Goal: Information Seeking & Learning: Find specific fact

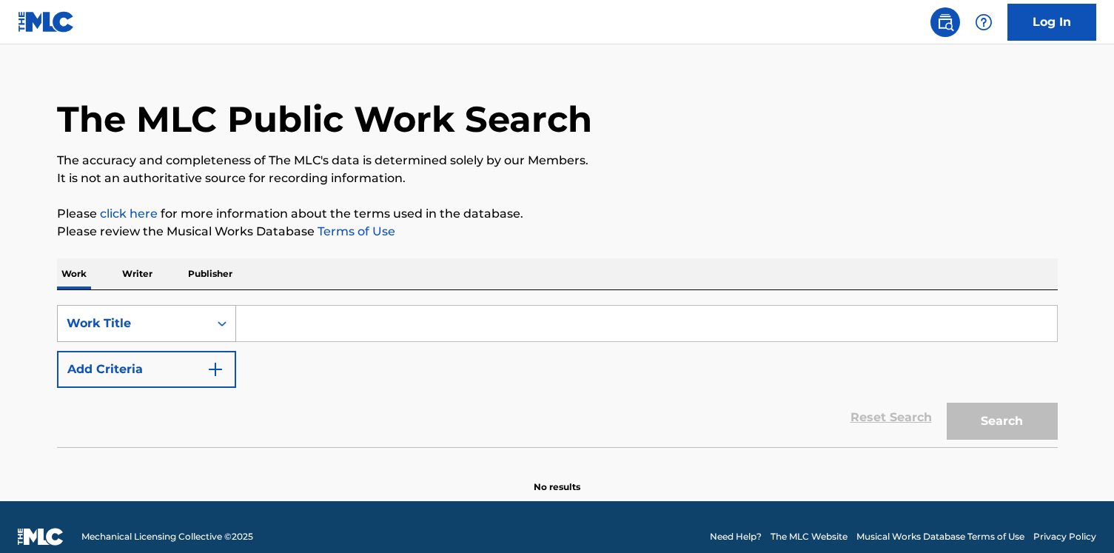
scroll to position [36, 0]
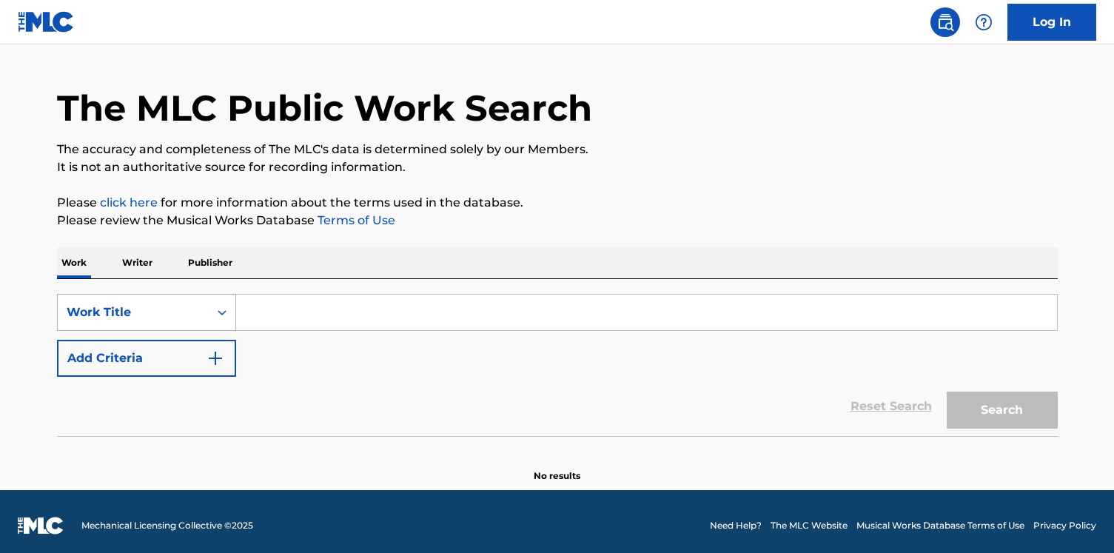
click at [181, 331] on div "Work Title" at bounding box center [146, 312] width 179 height 37
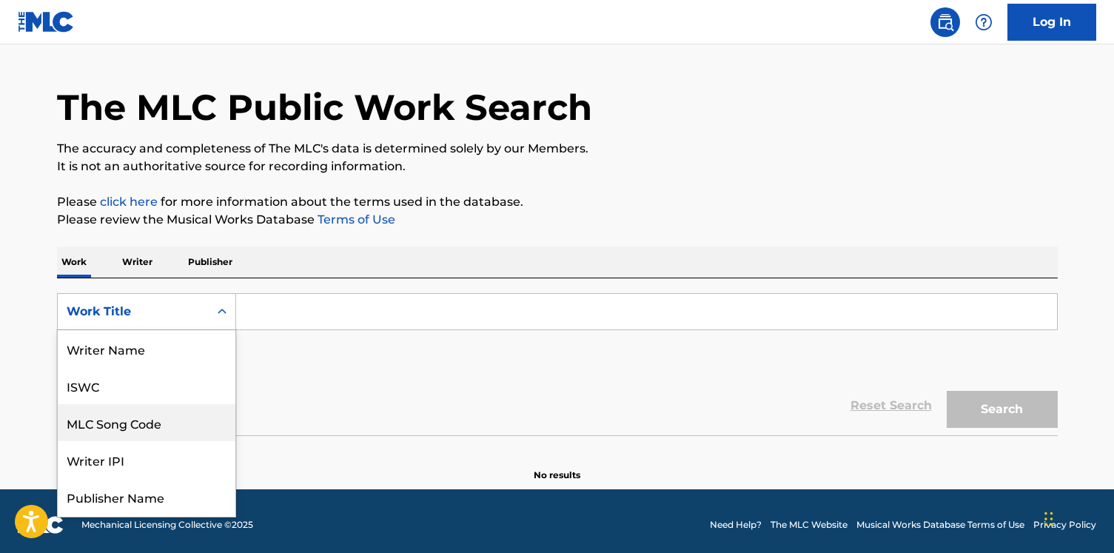
scroll to position [74, 0]
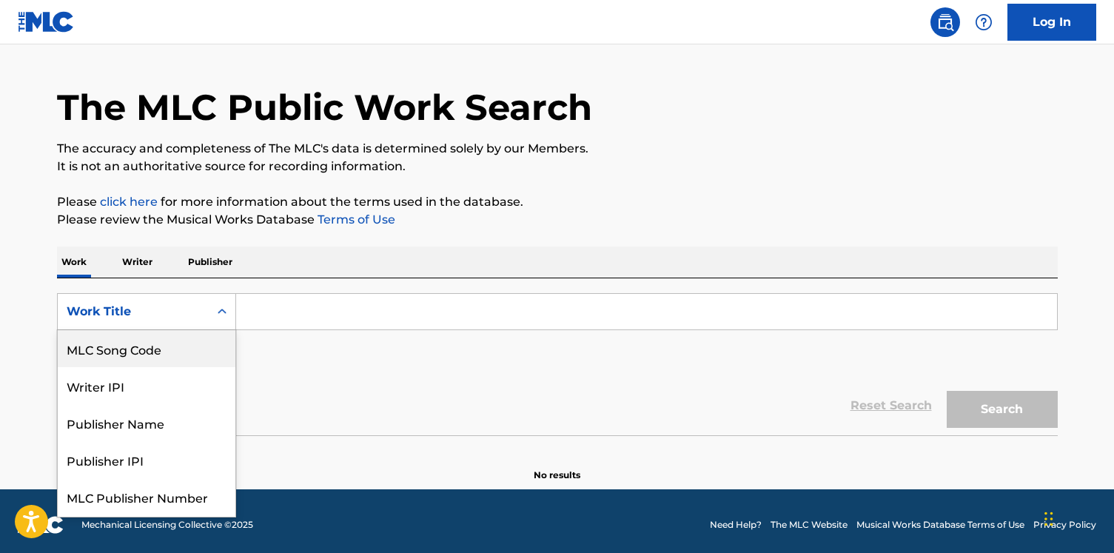
click at [154, 268] on p "Writer" at bounding box center [137, 261] width 39 height 31
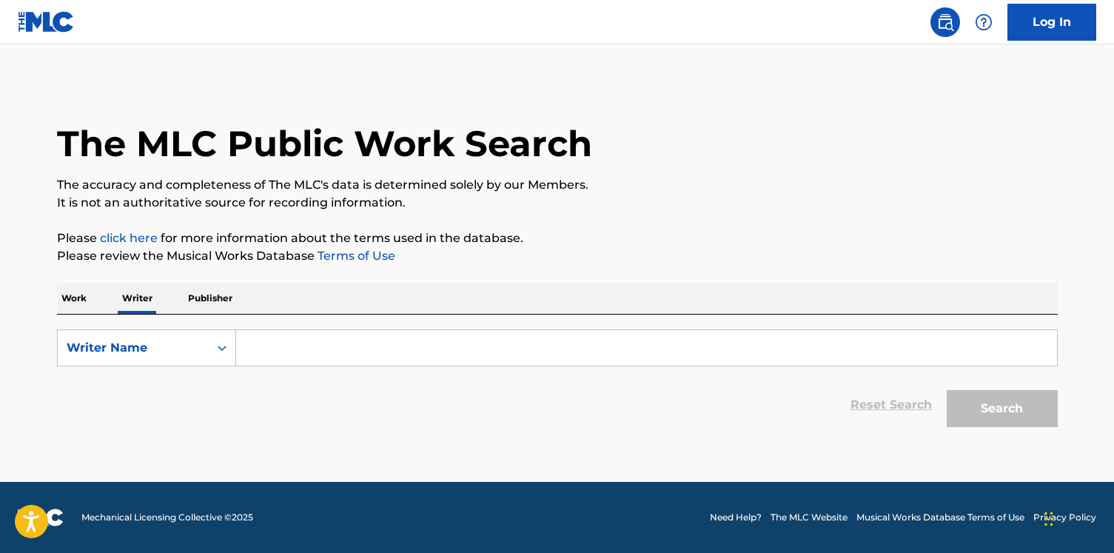
click at [268, 330] on input "Search Form" at bounding box center [646, 348] width 821 height 36
paste input "[PERSON_NAME]"
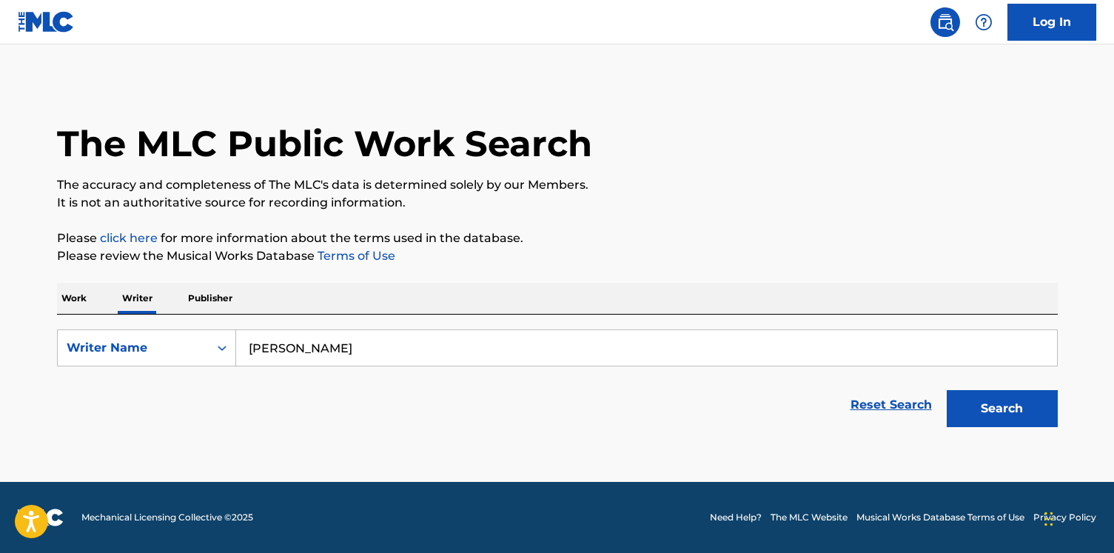
click at [947, 390] on button "Search" at bounding box center [1002, 408] width 111 height 37
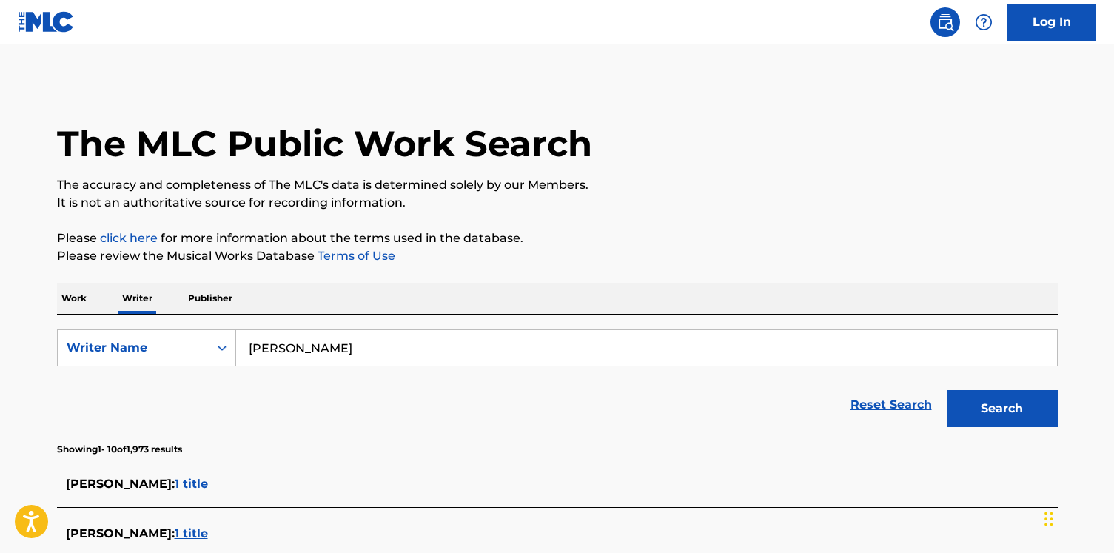
click at [258, 341] on input "[PERSON_NAME]" at bounding box center [646, 348] width 821 height 36
paste input "Aspen"
type input "Binyamin Aspen"
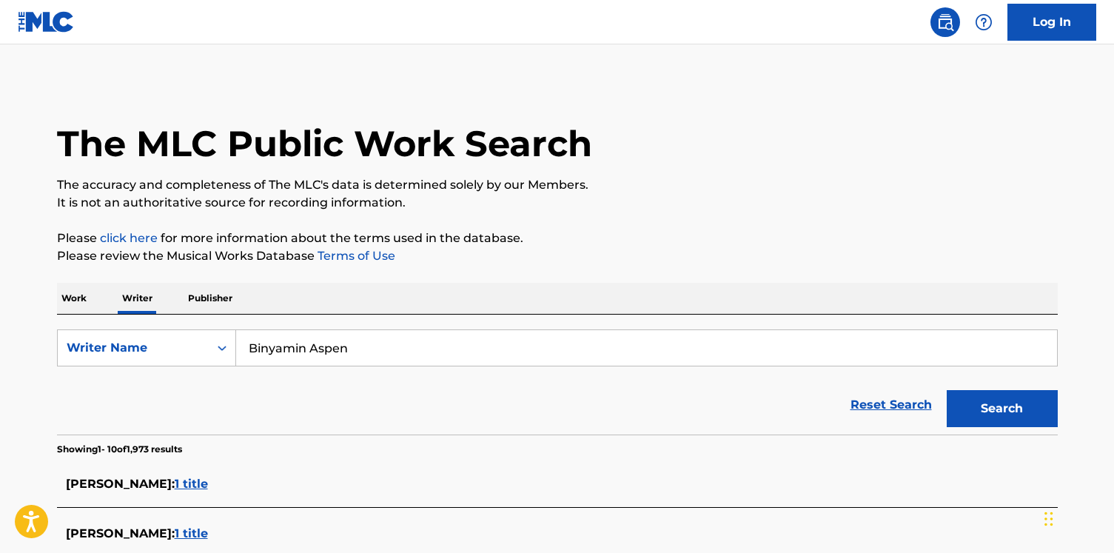
click at [947, 390] on button "Search" at bounding box center [1002, 408] width 111 height 37
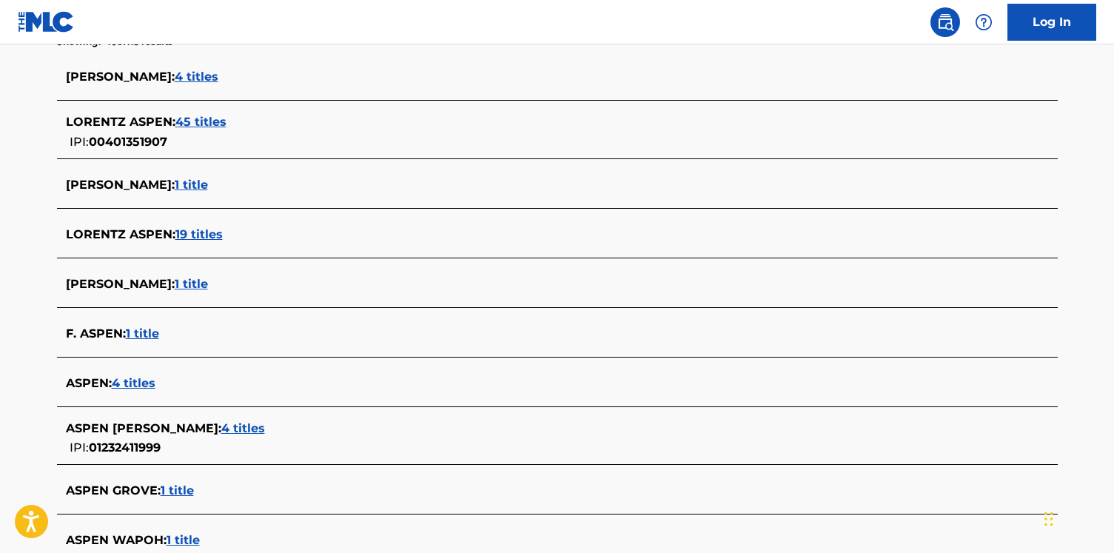
scroll to position [573, 0]
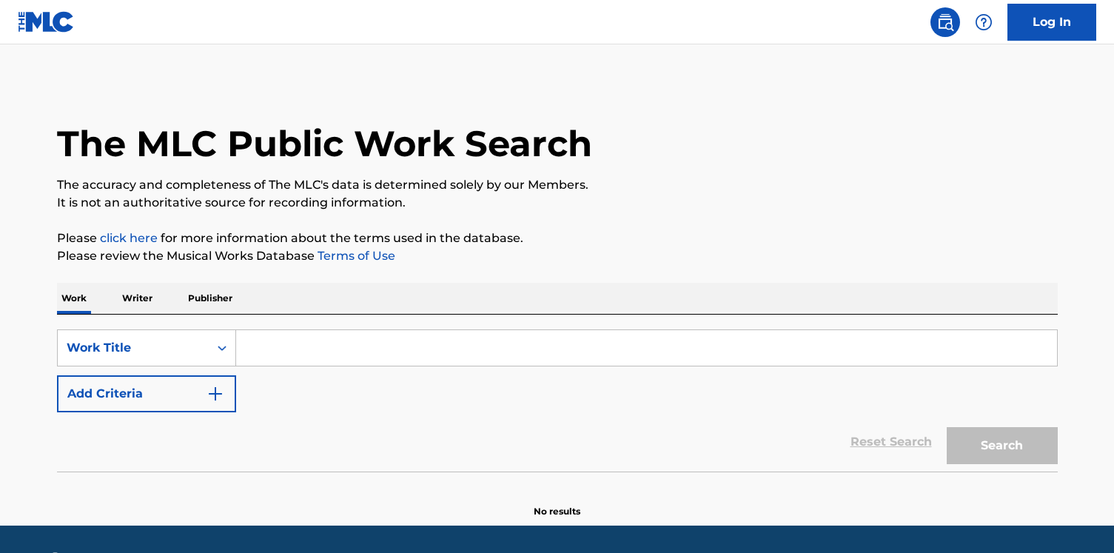
click at [340, 340] on input "Search Form" at bounding box center [646, 348] width 821 height 36
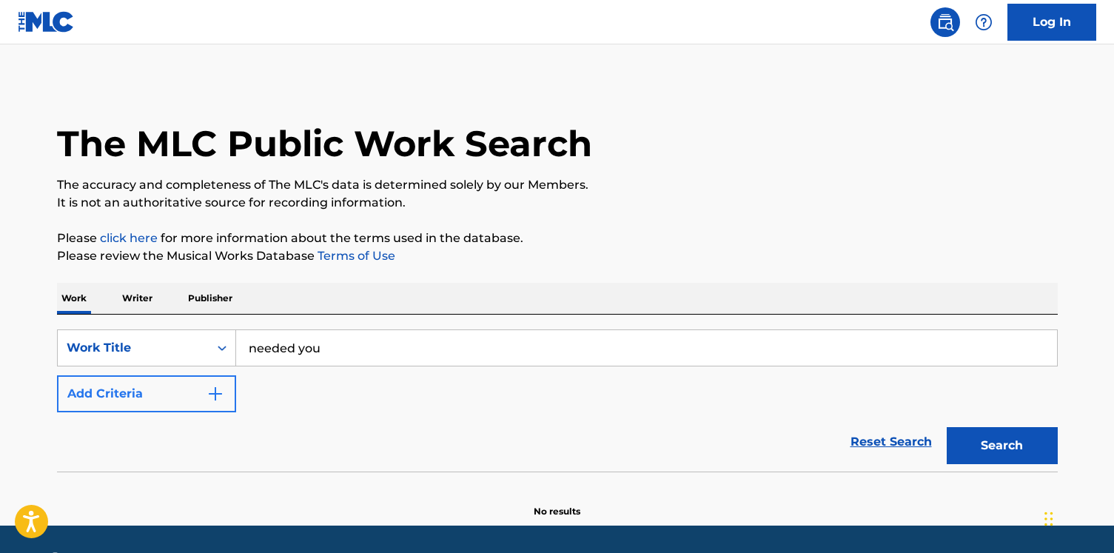
type input "needed you"
click at [198, 400] on button "Add Criteria" at bounding box center [146, 393] width 179 height 37
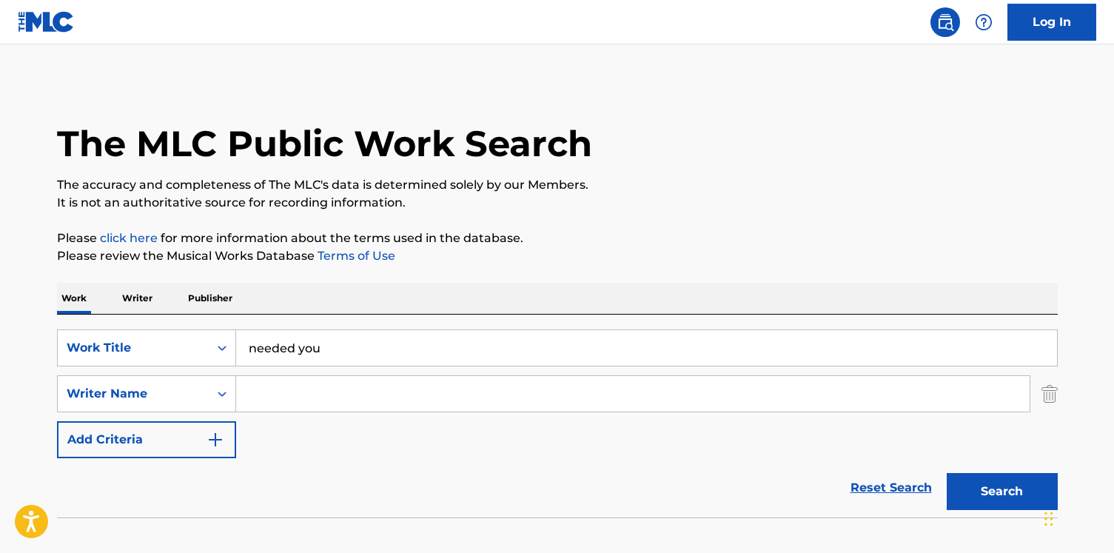
click at [303, 386] on input "Search Form" at bounding box center [632, 394] width 793 height 36
paste input "needed you"
click at [303, 386] on input "needed you" at bounding box center [632, 394] width 793 height 36
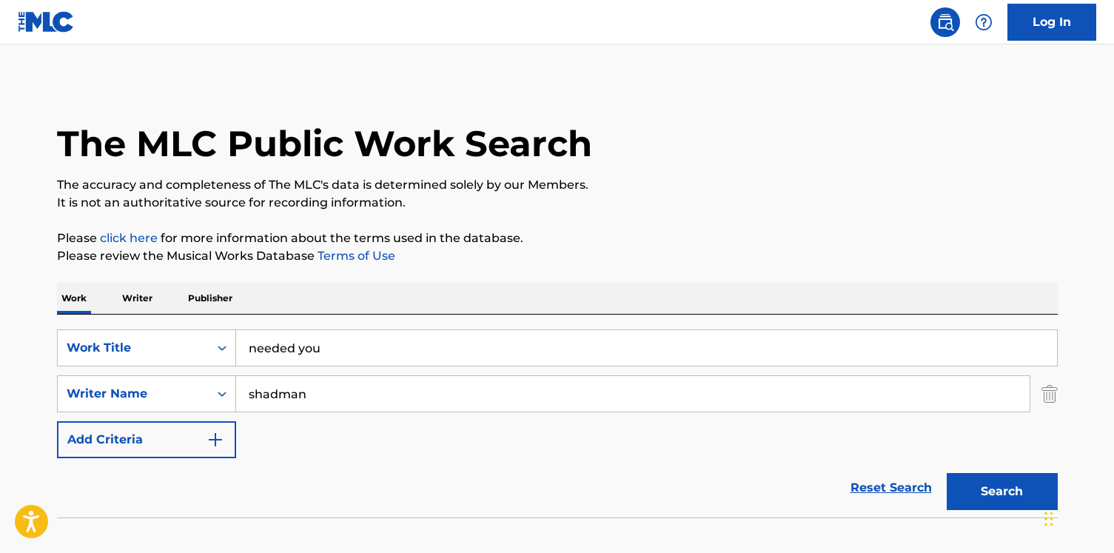
type input "shadman"
click at [947, 473] on button "Search" at bounding box center [1002, 491] width 111 height 37
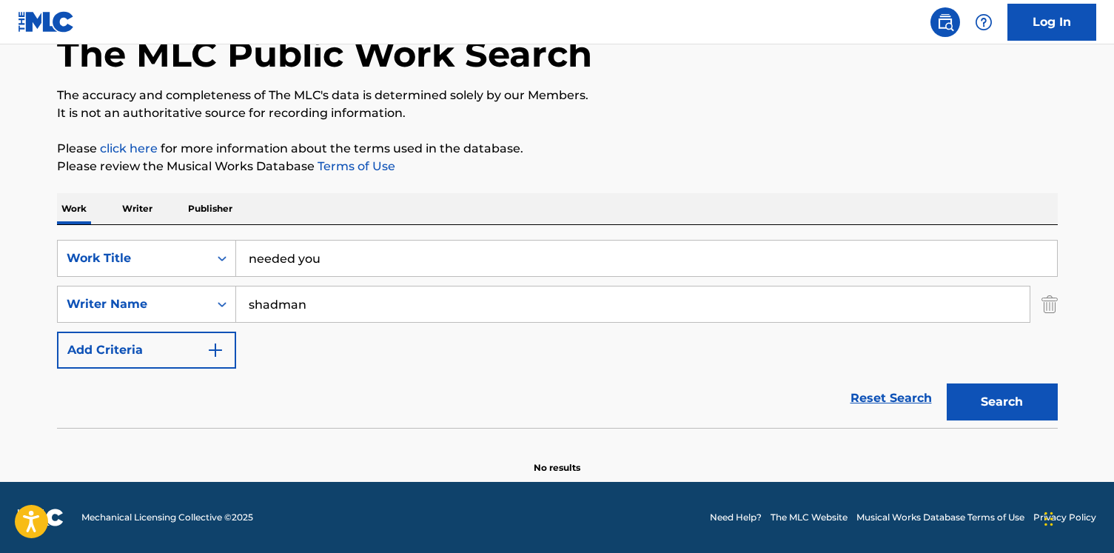
click at [150, 199] on p "Writer" at bounding box center [137, 208] width 39 height 31
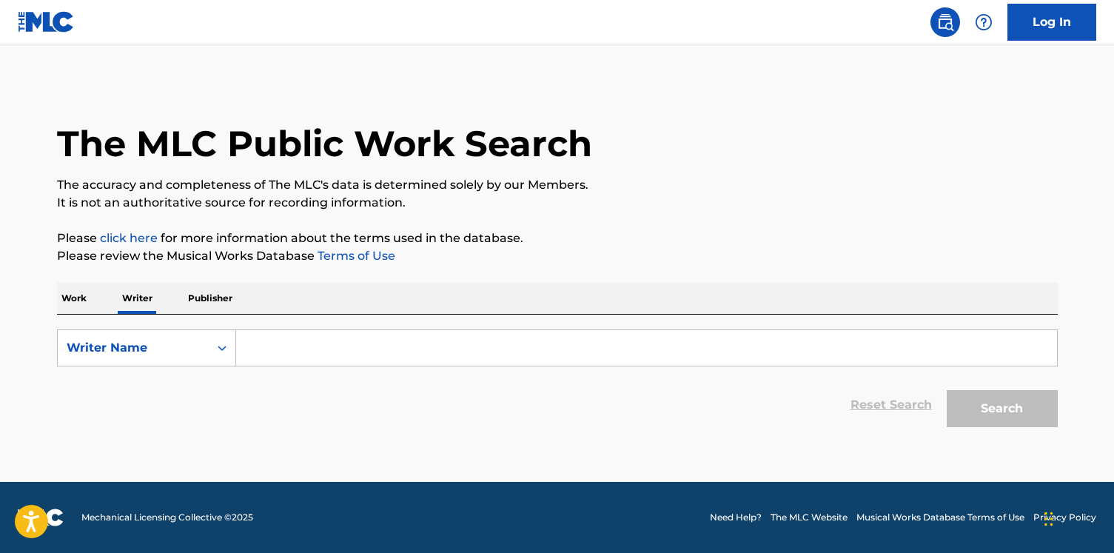
click at [313, 270] on div "The MLC Public Work Search The accuracy and completeness of The MLC's data is d…" at bounding box center [557, 257] width 1036 height 353
click at [287, 335] on input "Search Form" at bounding box center [646, 348] width 821 height 36
paste input "[PERSON_NAME]"
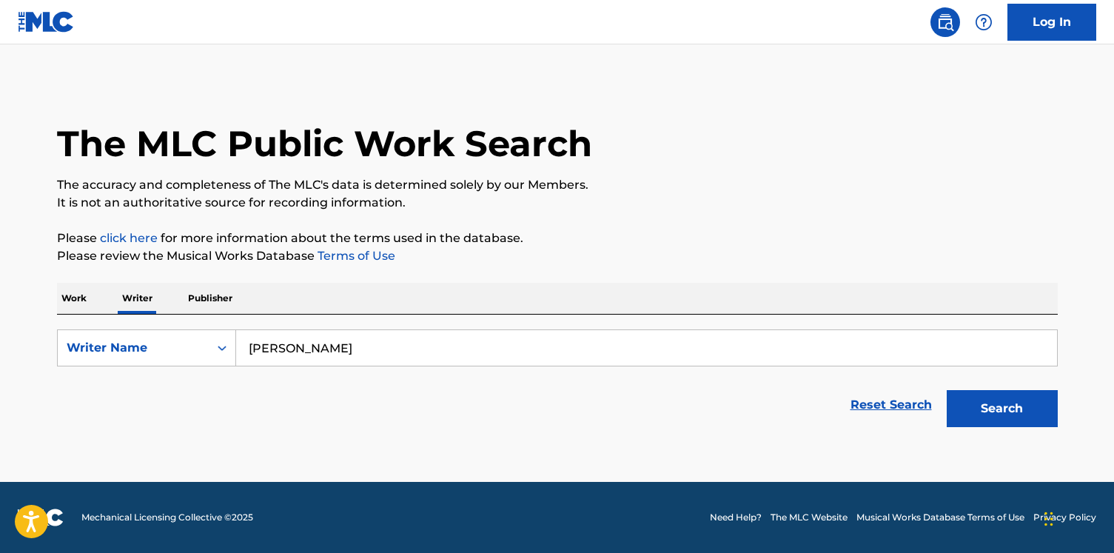
type input "[PERSON_NAME]"
click at [947, 390] on button "Search" at bounding box center [1002, 408] width 111 height 37
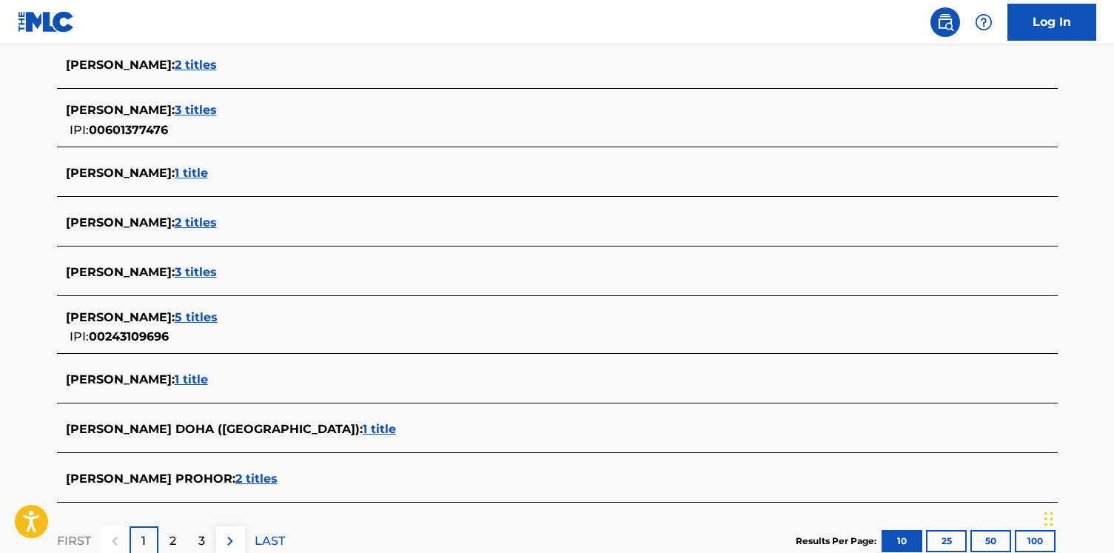
scroll to position [470, 0]
